Goal: Task Accomplishment & Management: Manage account settings

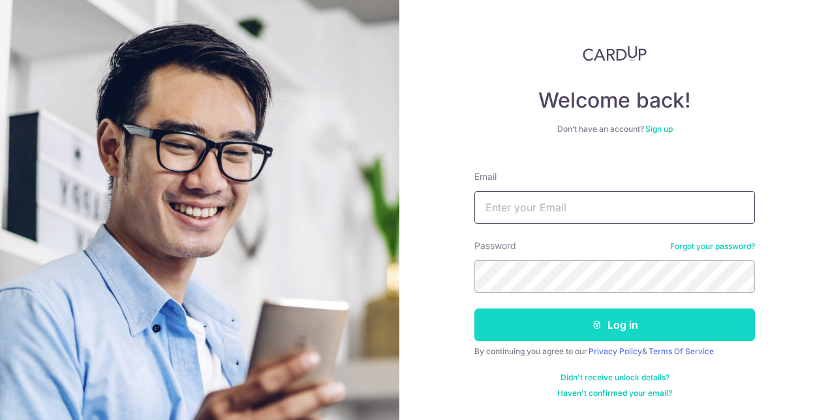
type input "[EMAIL_ADDRESS][DOMAIN_NAME]"
click at [561, 330] on button "Log in" at bounding box center [615, 325] width 281 height 33
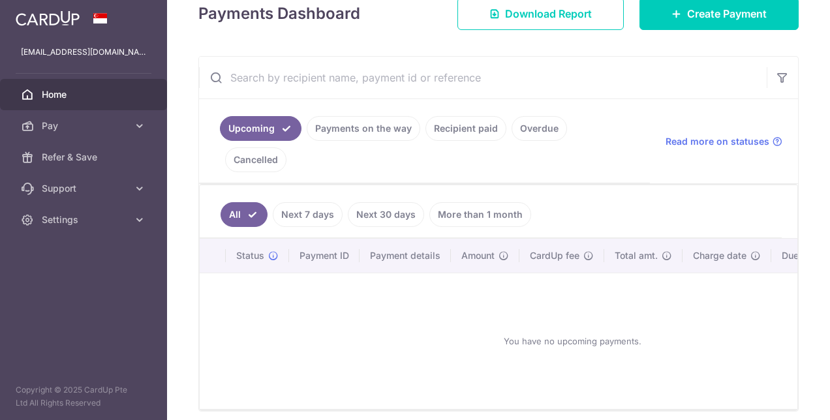
click at [304, 202] on link "Next 7 days" at bounding box center [308, 214] width 70 height 25
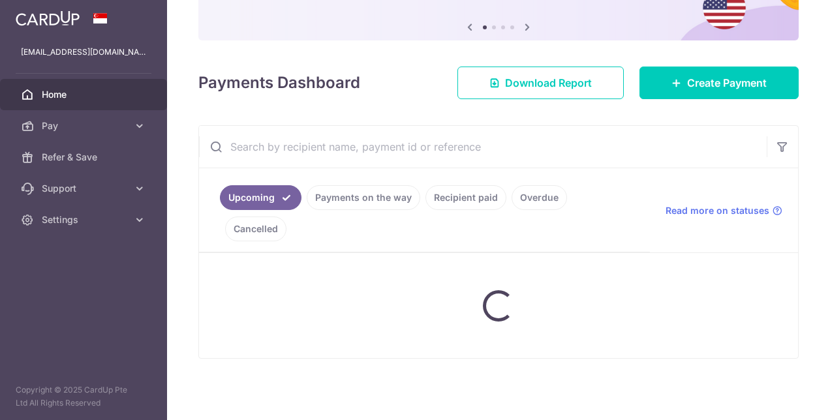
scroll to position [196, 0]
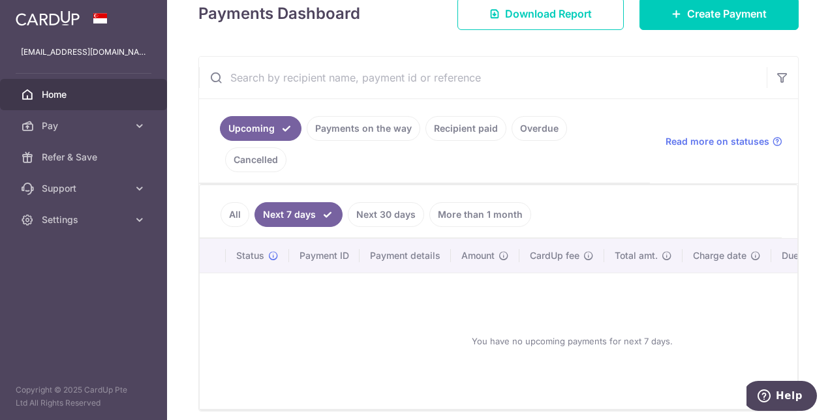
click at [368, 131] on link "Payments on the way" at bounding box center [364, 128] width 114 height 25
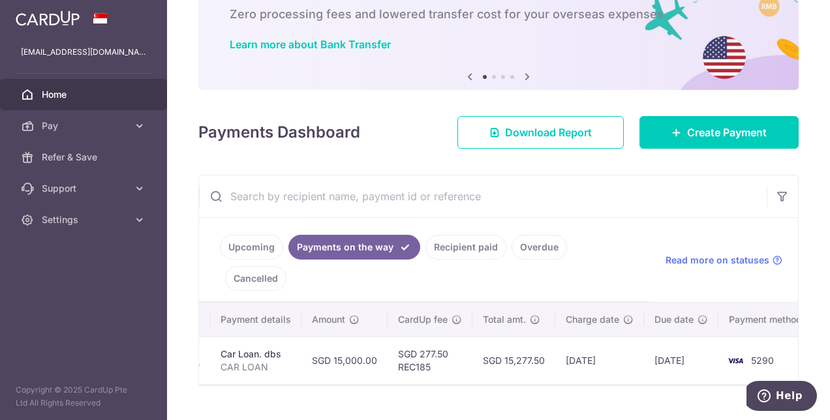
scroll to position [0, 255]
